Goal: Information Seeking & Learning: Learn about a topic

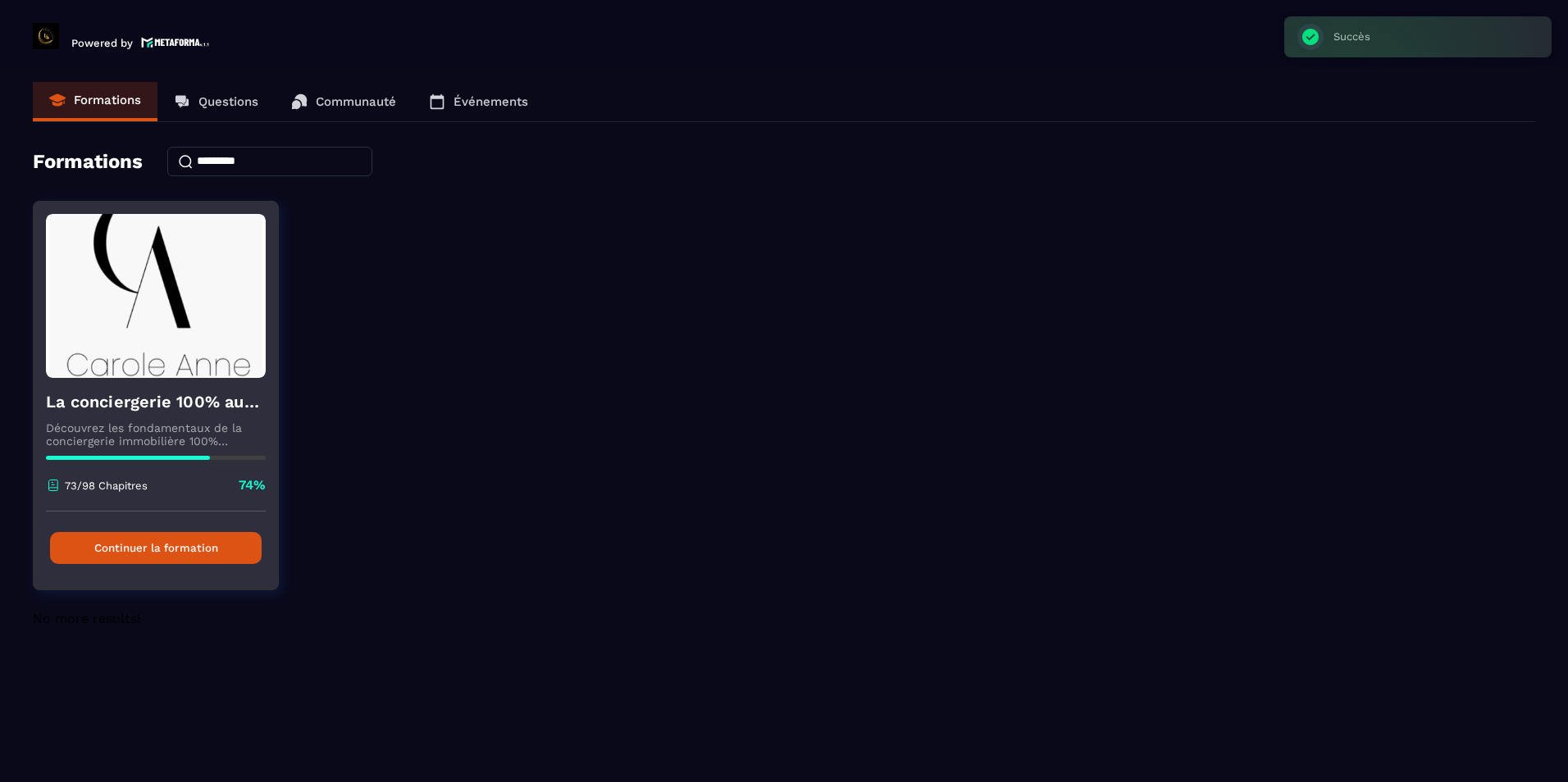
click at [213, 545] on button "Continuer la formation" at bounding box center [156, 548] width 212 height 32
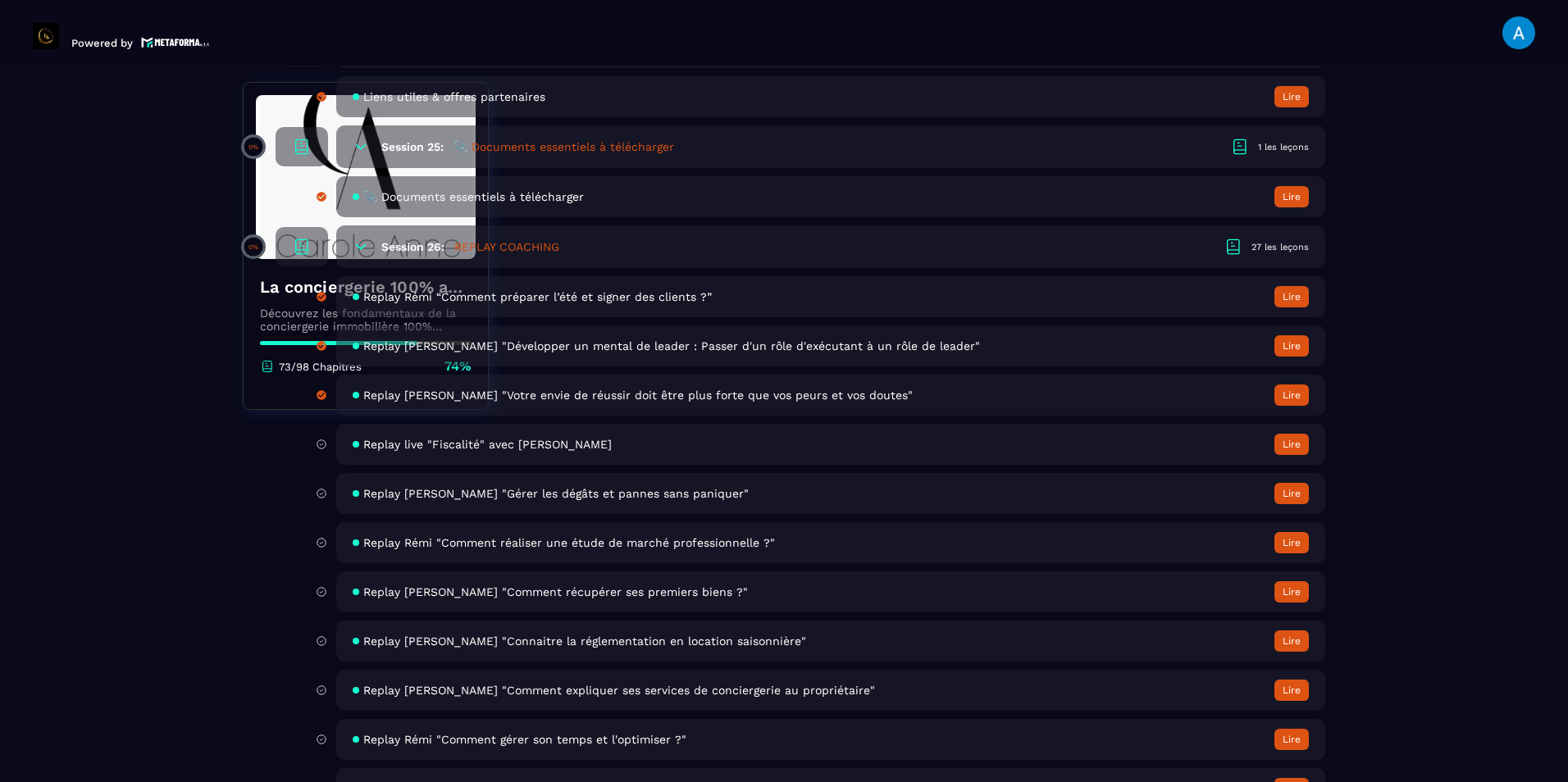
scroll to position [5166, 0]
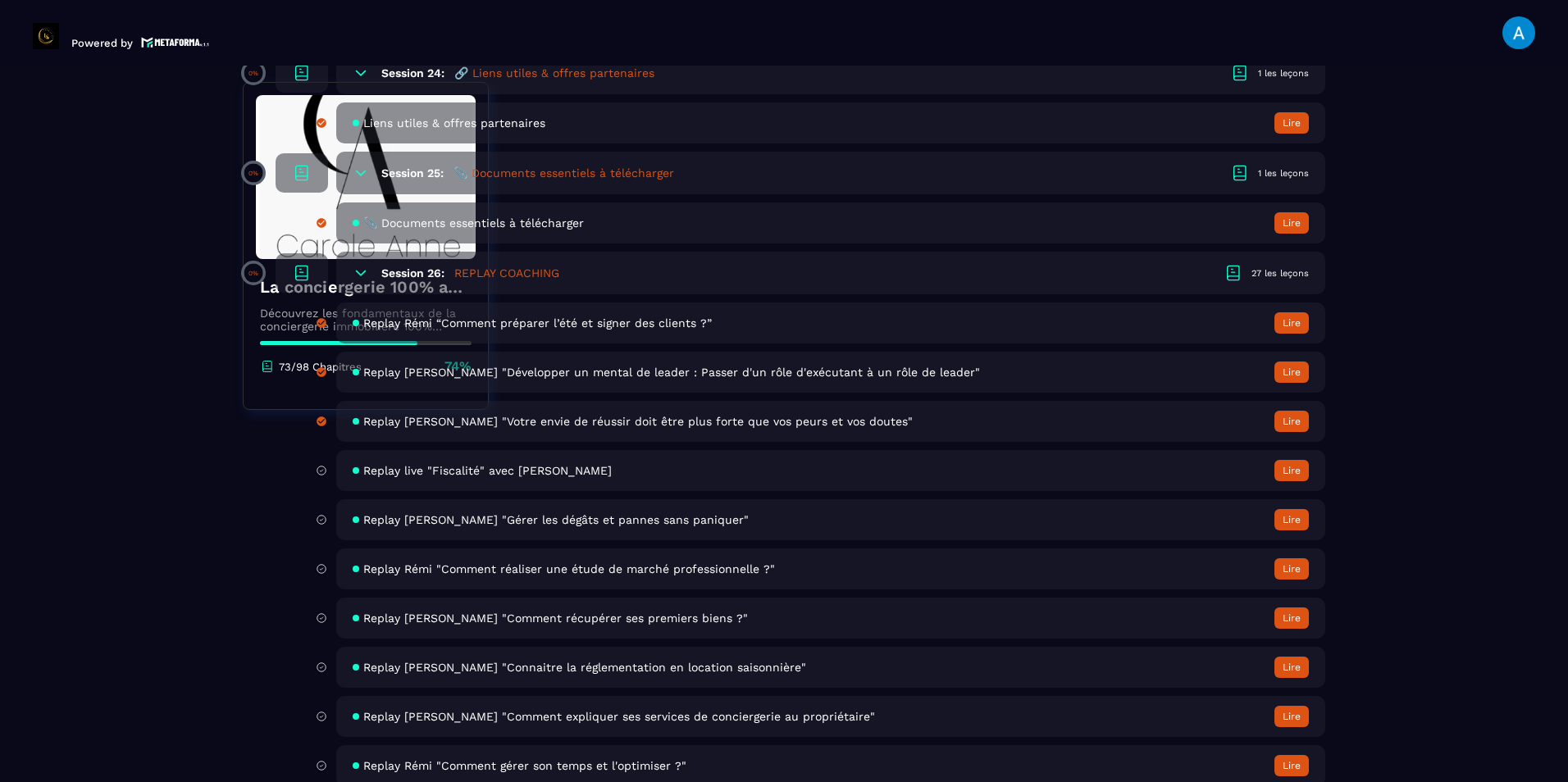
click at [498, 472] on span "Replay live "Fiscalité" avec [PERSON_NAME]" at bounding box center [487, 471] width 248 height 13
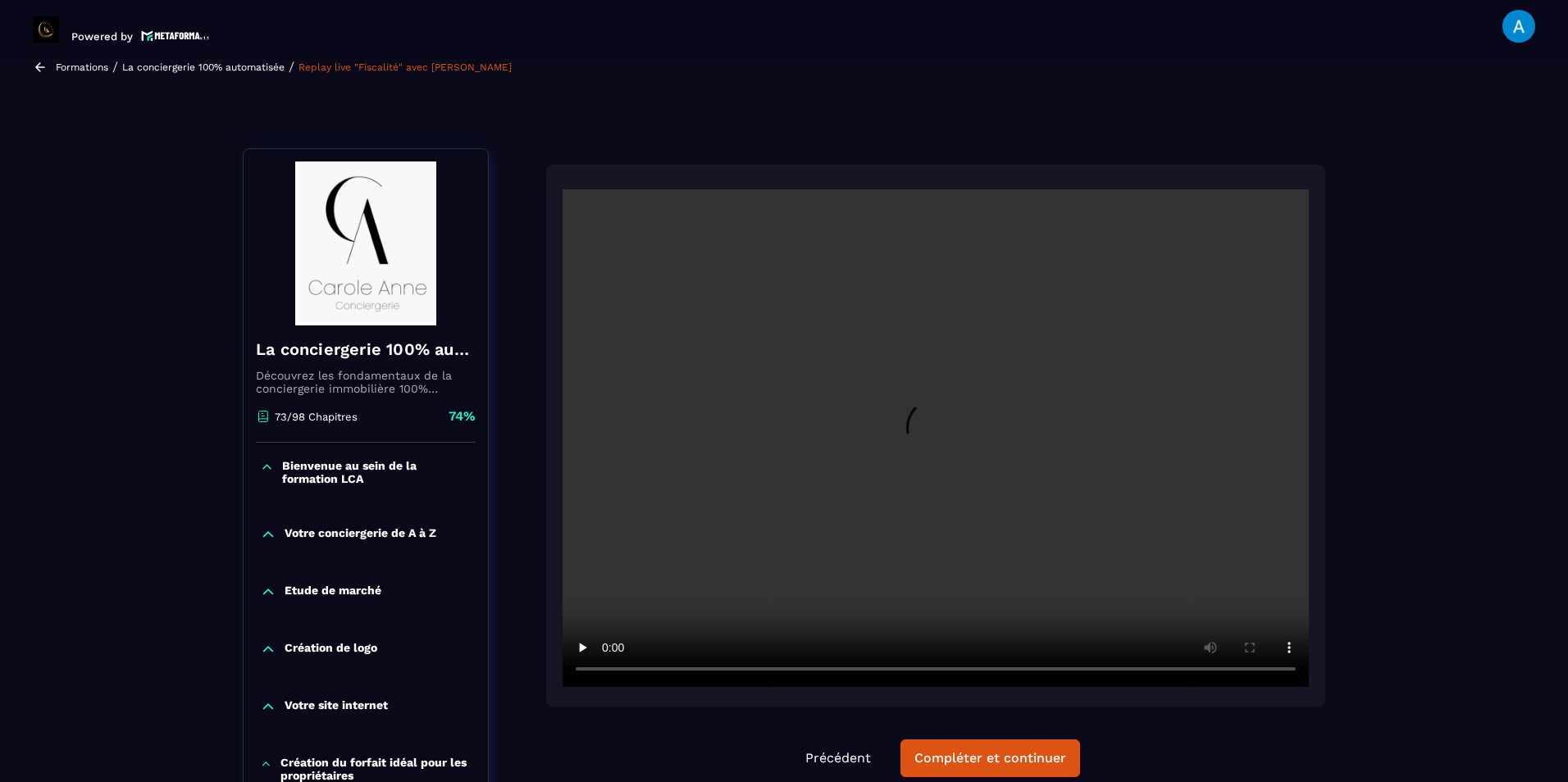
scroll to position [171, 0]
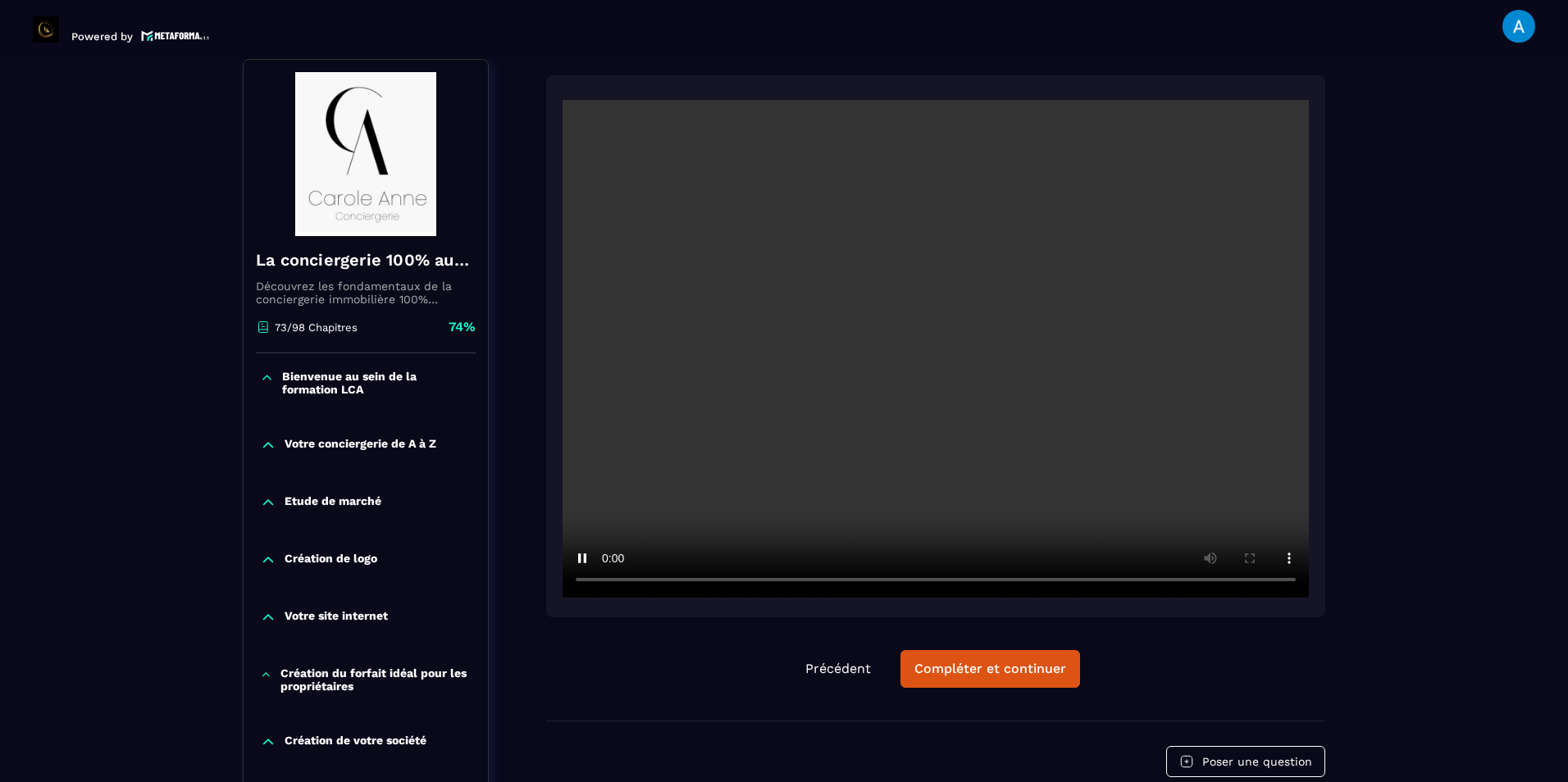
click at [1218, 624] on div "Précédent Compléter et continuer" at bounding box center [936, 398] width 779 height 646
click at [994, 668] on div "Compléter et continuer" at bounding box center [990, 669] width 152 height 16
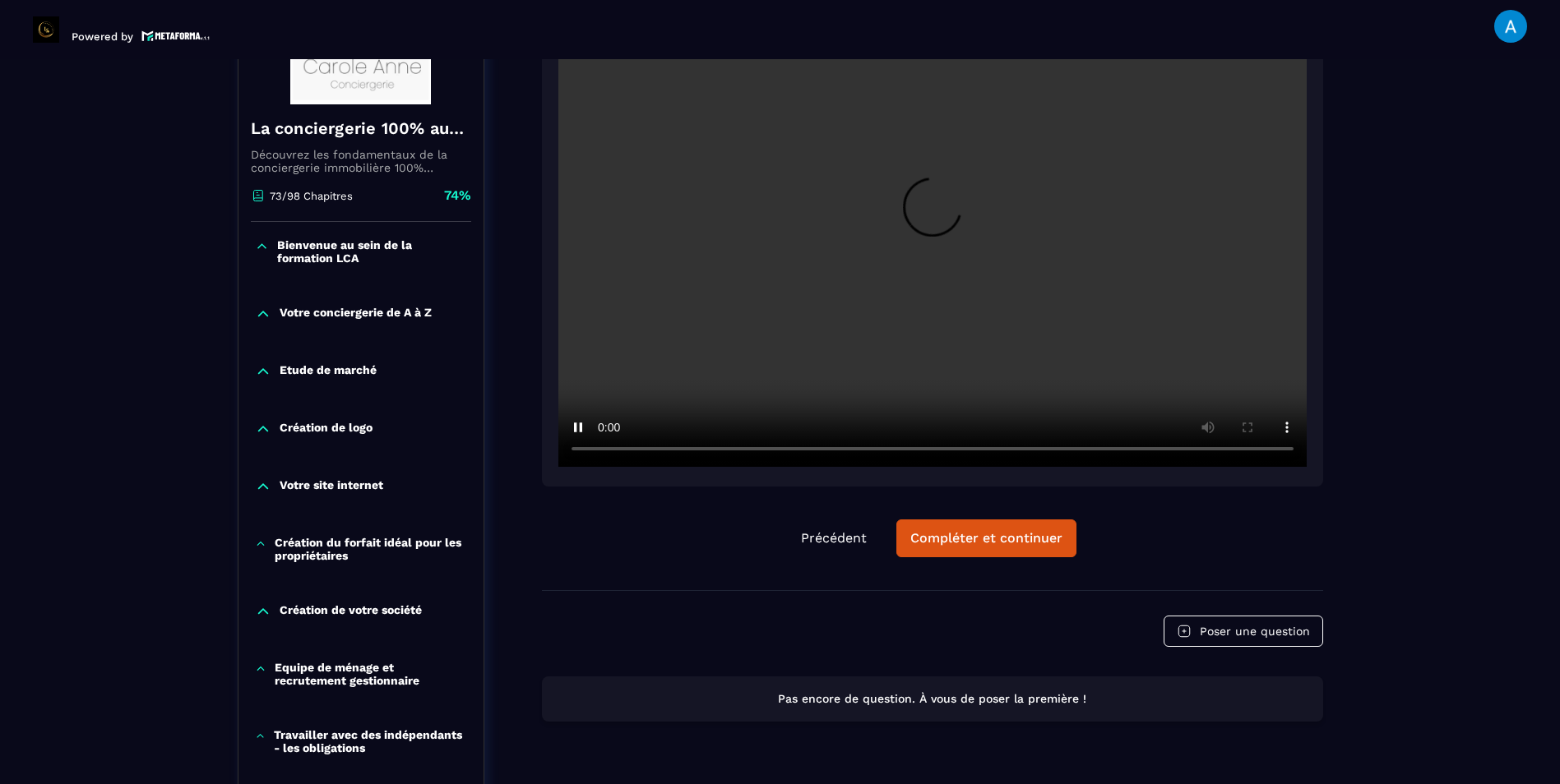
scroll to position [215, 0]
